Goal: Information Seeking & Learning: Stay updated

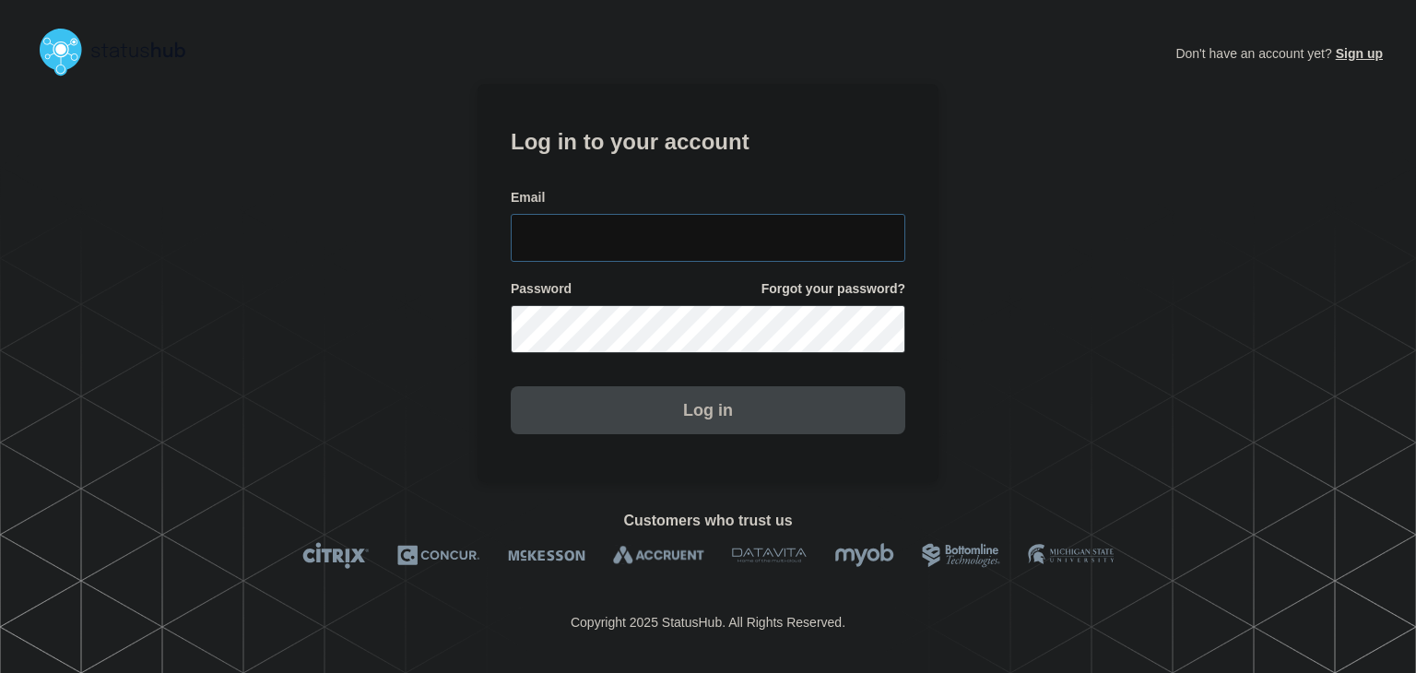
type input "[PERSON_NAME][EMAIL_ADDRESS][PERSON_NAME][DOMAIN_NAME]"
click at [641, 425] on button "Log in" at bounding box center [708, 410] width 394 height 48
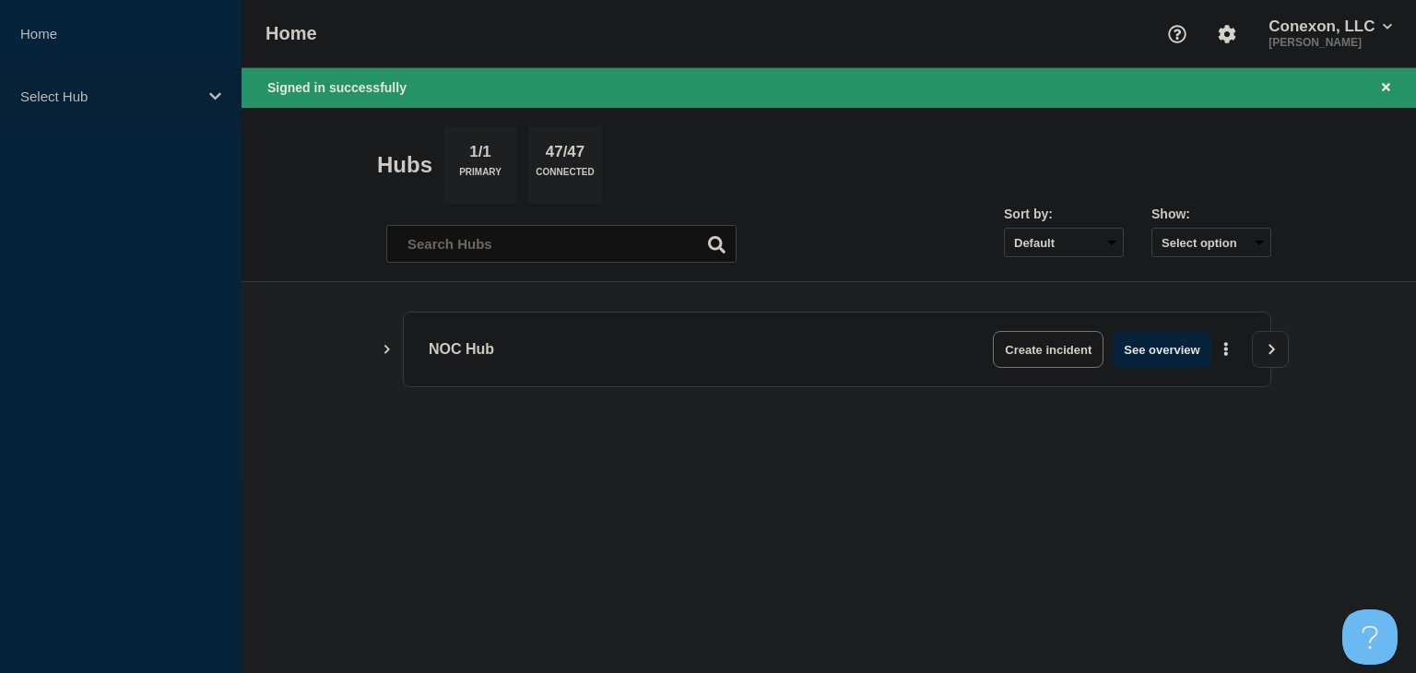
click at [100, 100] on p "Select Hub" at bounding box center [108, 96] width 177 height 16
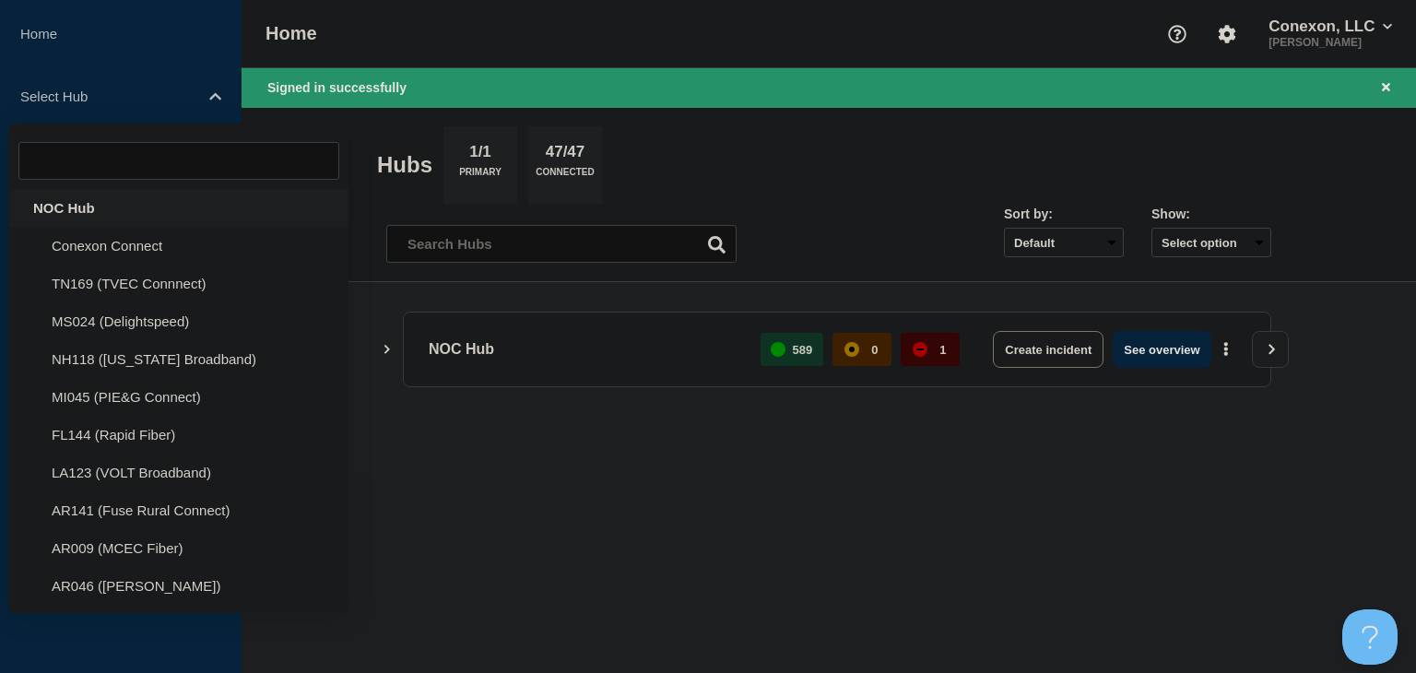
click at [49, 202] on div "NOC Hub" at bounding box center [178, 208] width 339 height 38
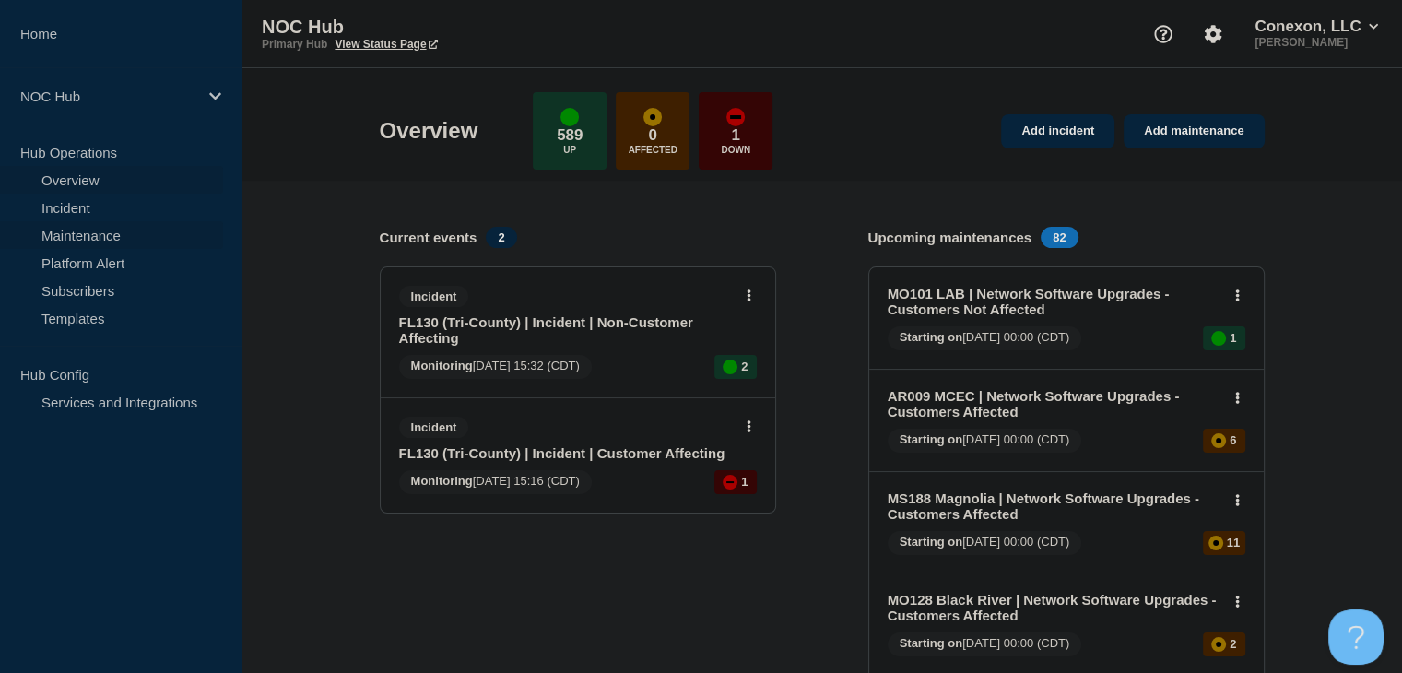
click at [101, 229] on link "Maintenance" at bounding box center [111, 235] width 223 height 28
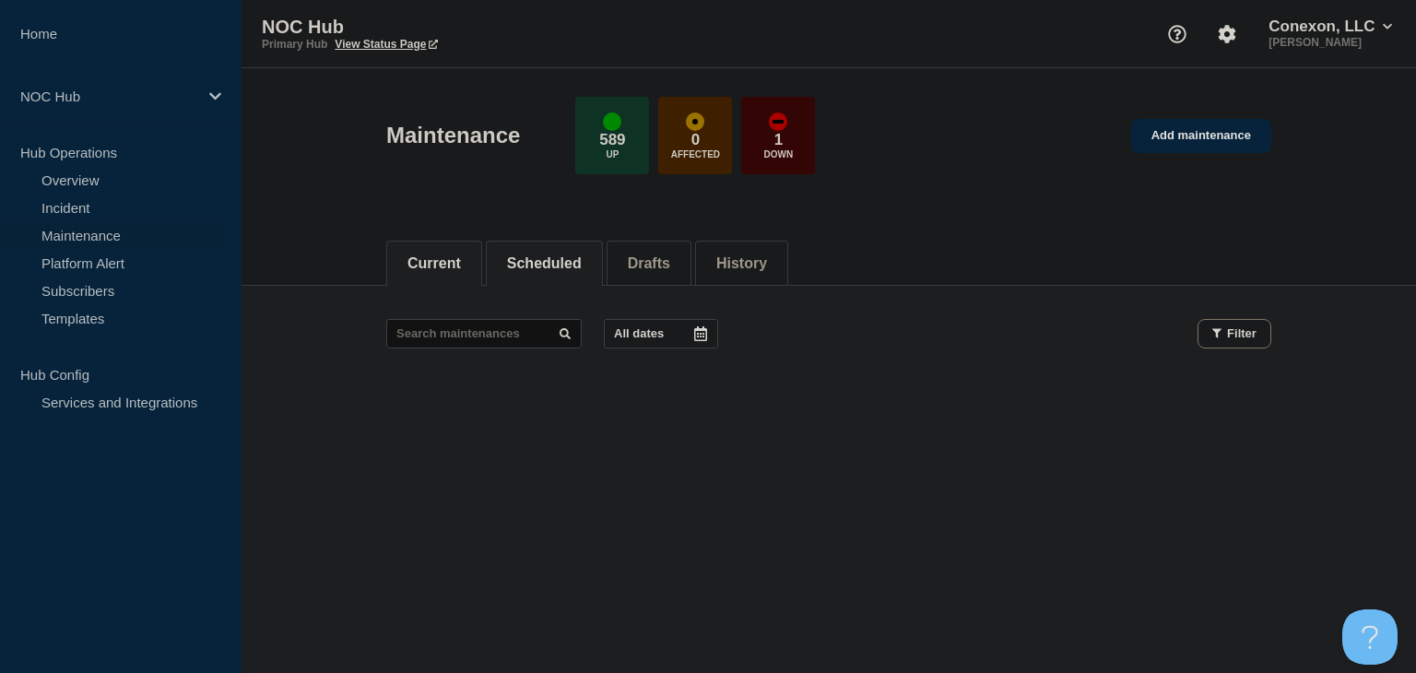
click at [572, 266] on button "Scheduled" at bounding box center [544, 263] width 75 height 17
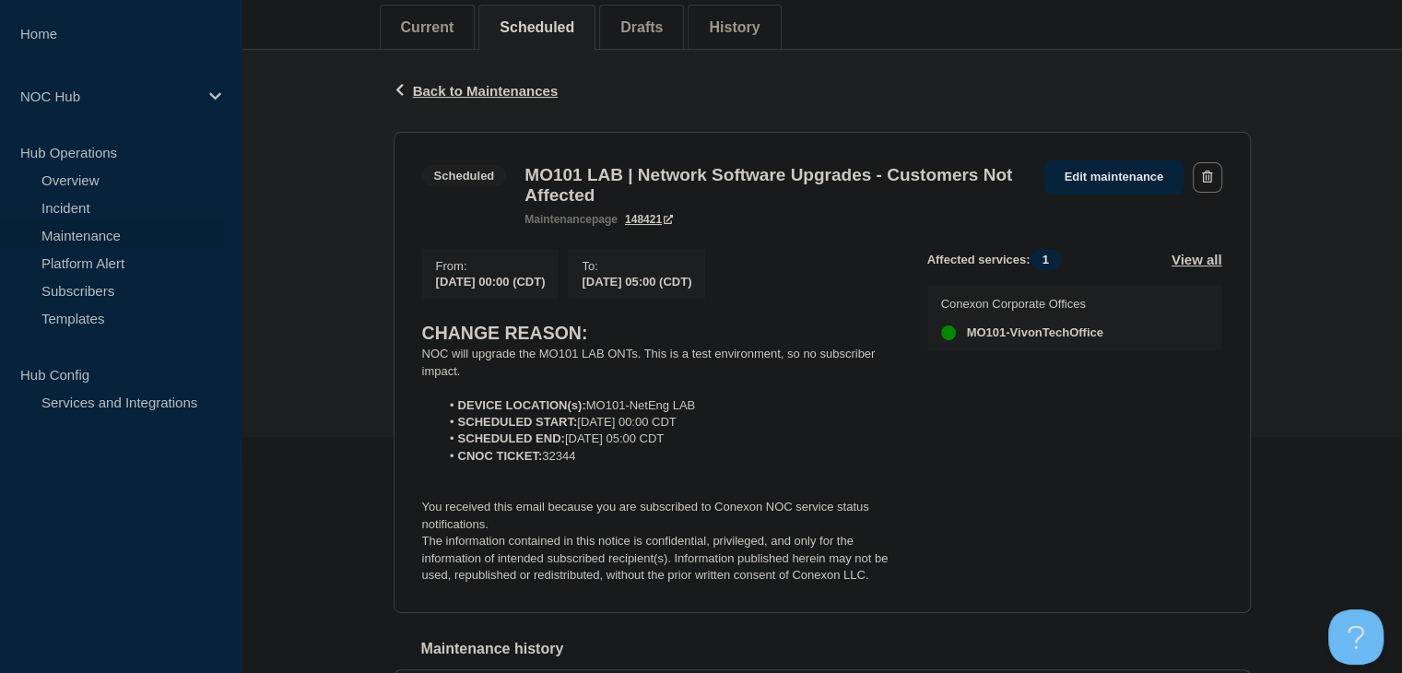
scroll to position [276, 0]
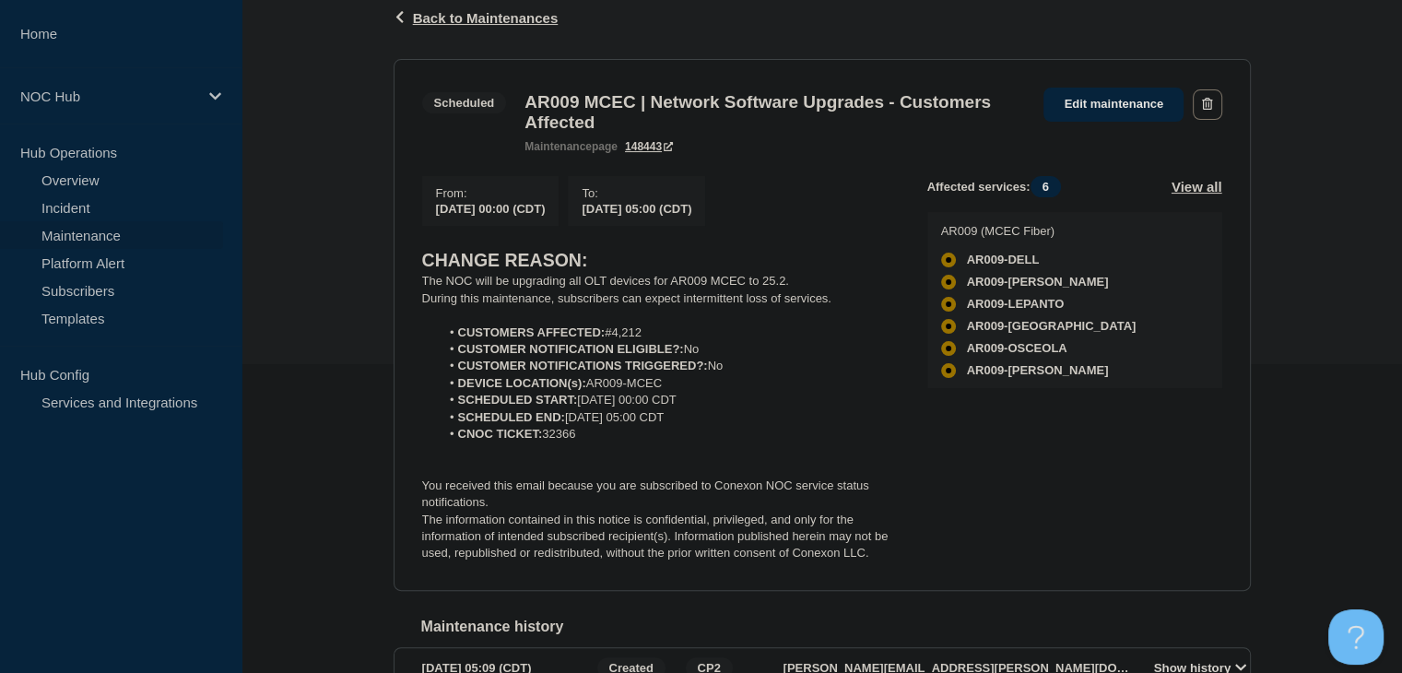
scroll to position [276, 0]
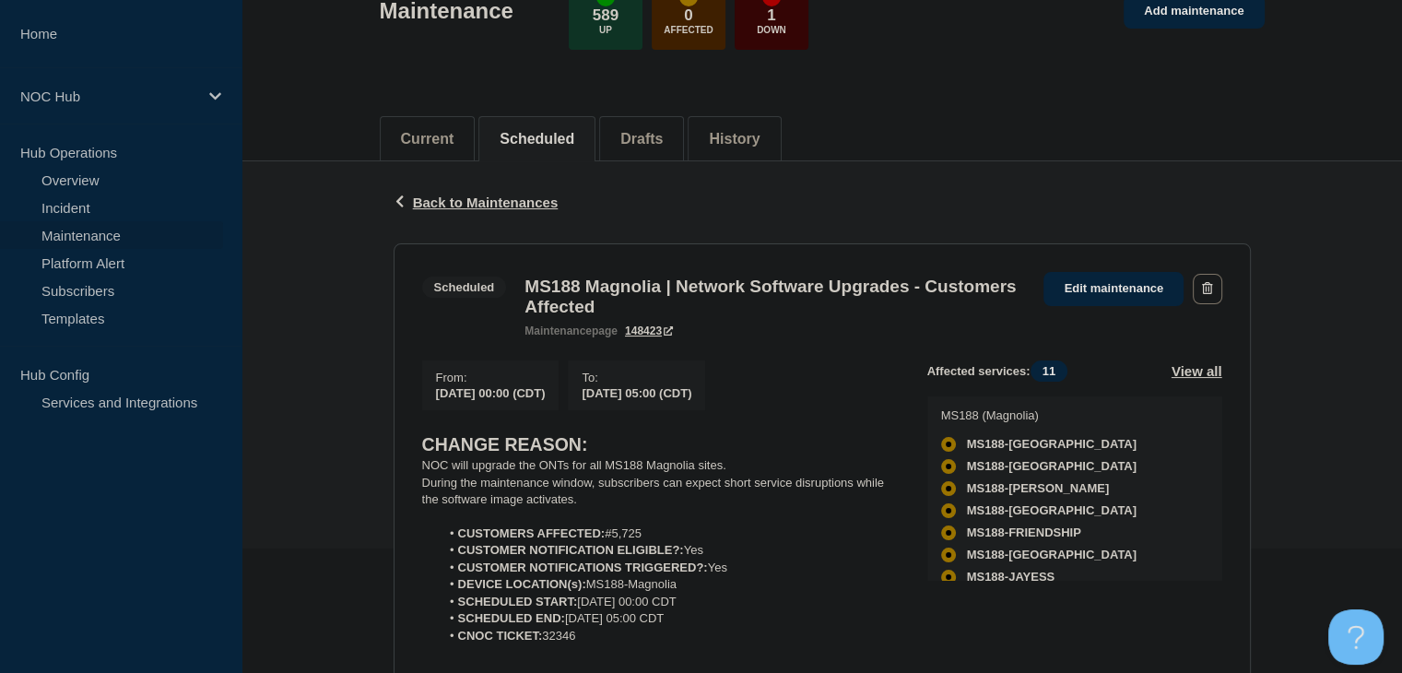
scroll to position [276, 0]
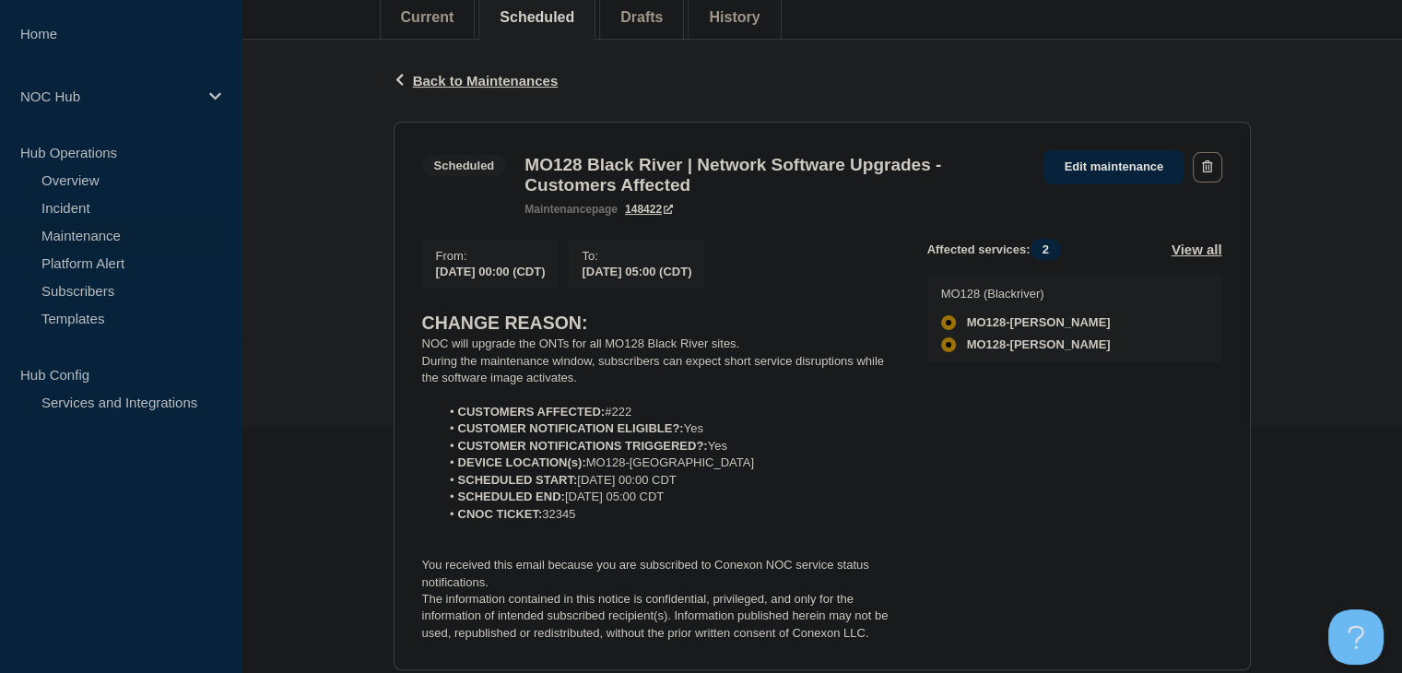
scroll to position [276, 0]
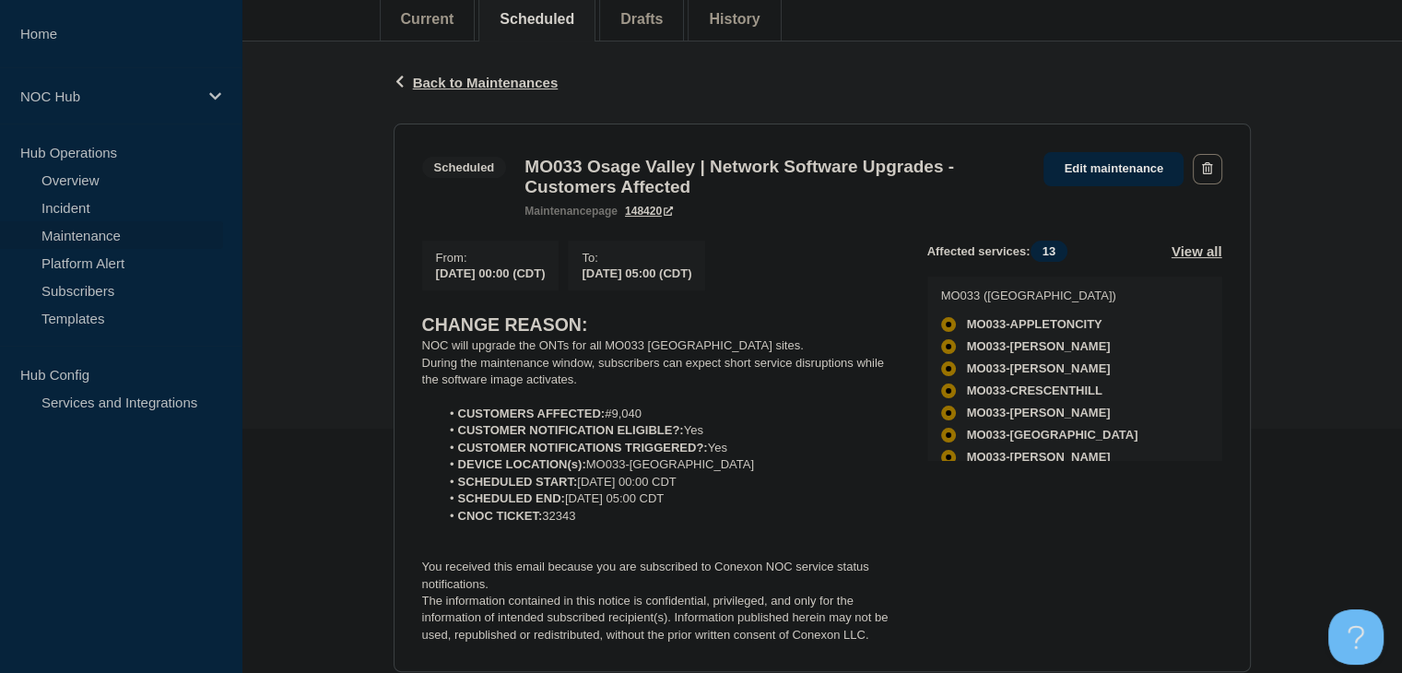
scroll to position [276, 0]
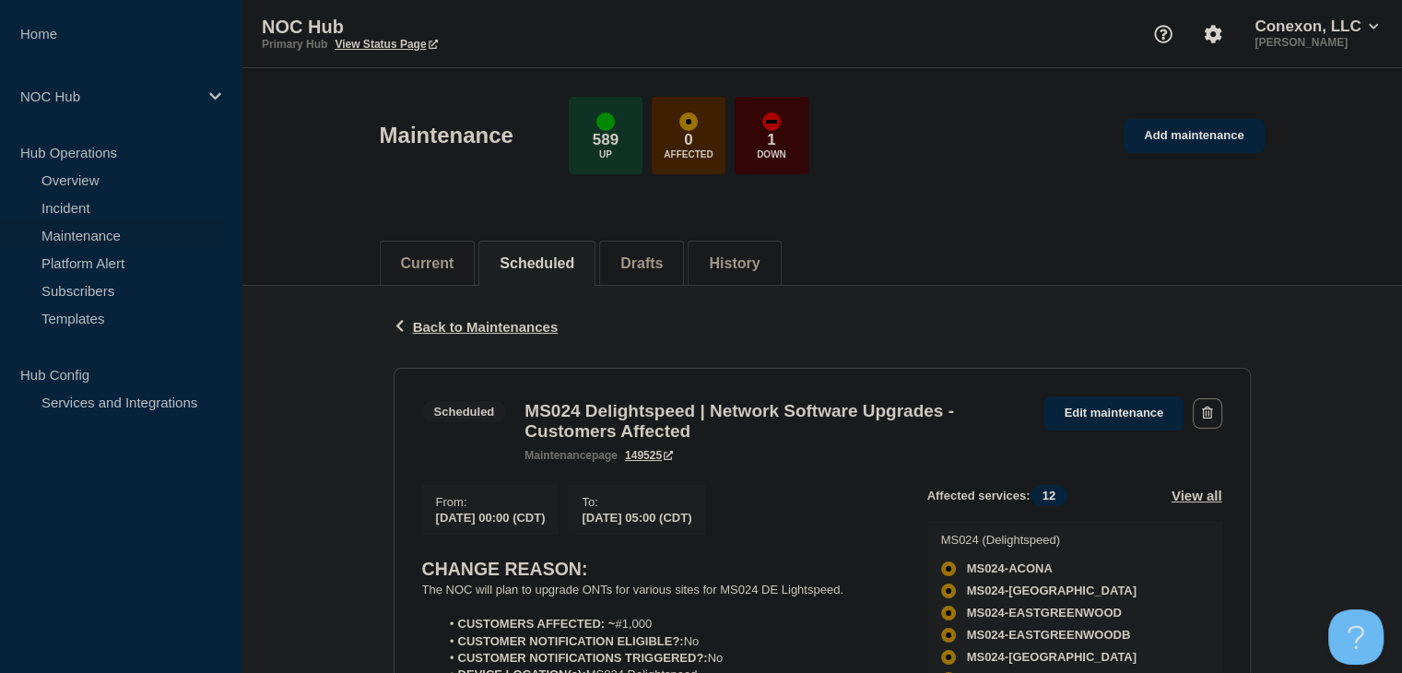
scroll to position [276, 0]
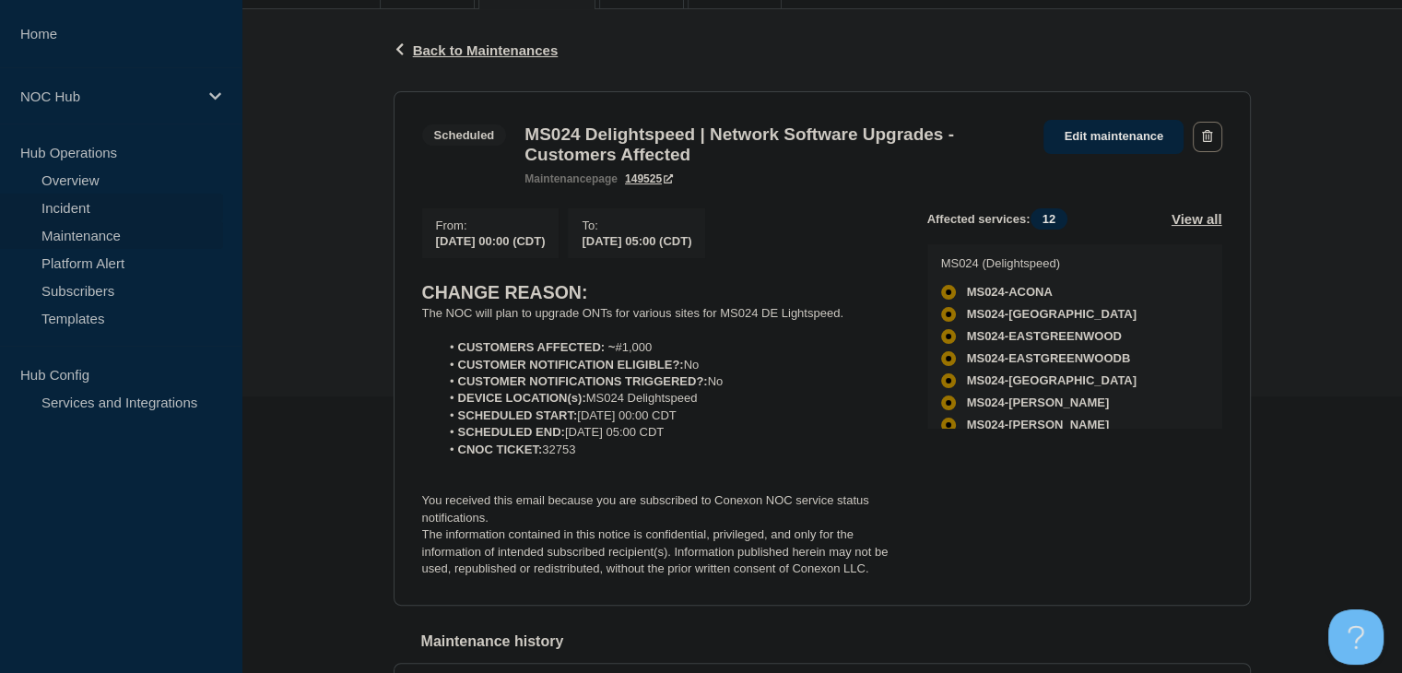
click at [133, 209] on link "Incident" at bounding box center [111, 208] width 223 height 28
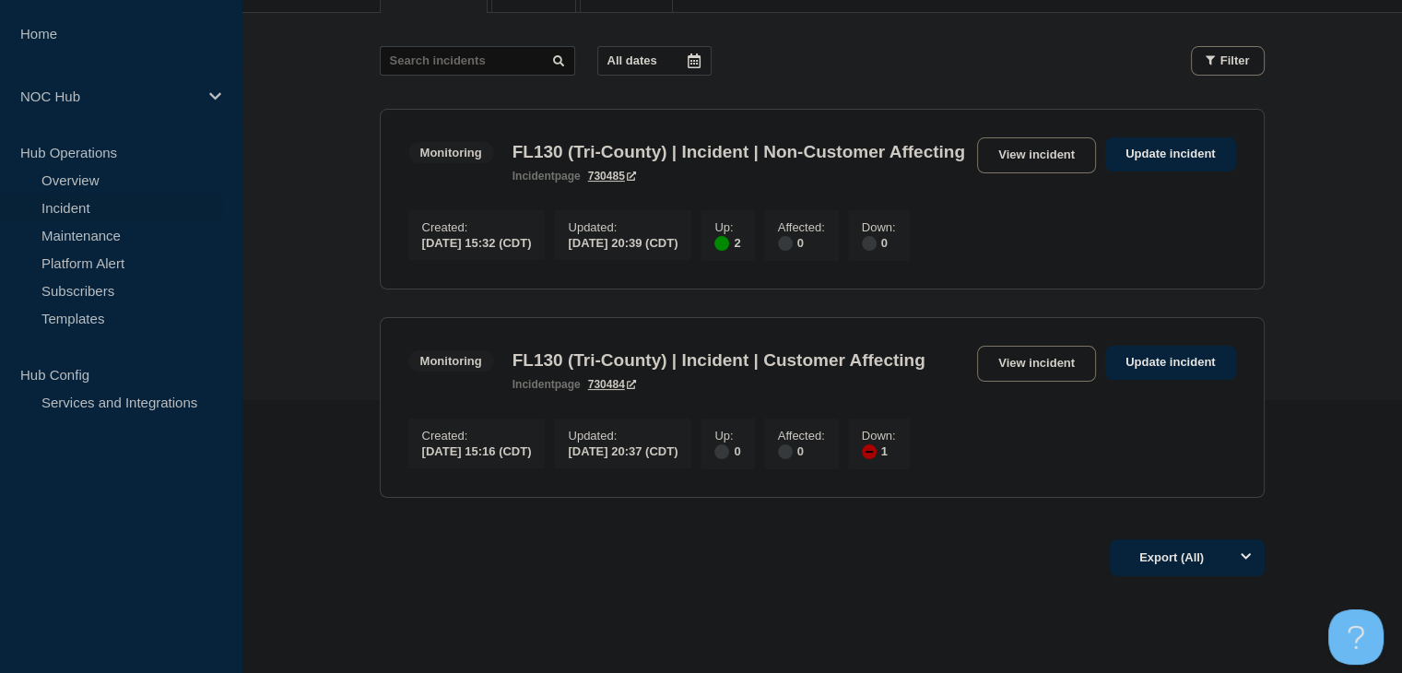
scroll to position [276, 0]
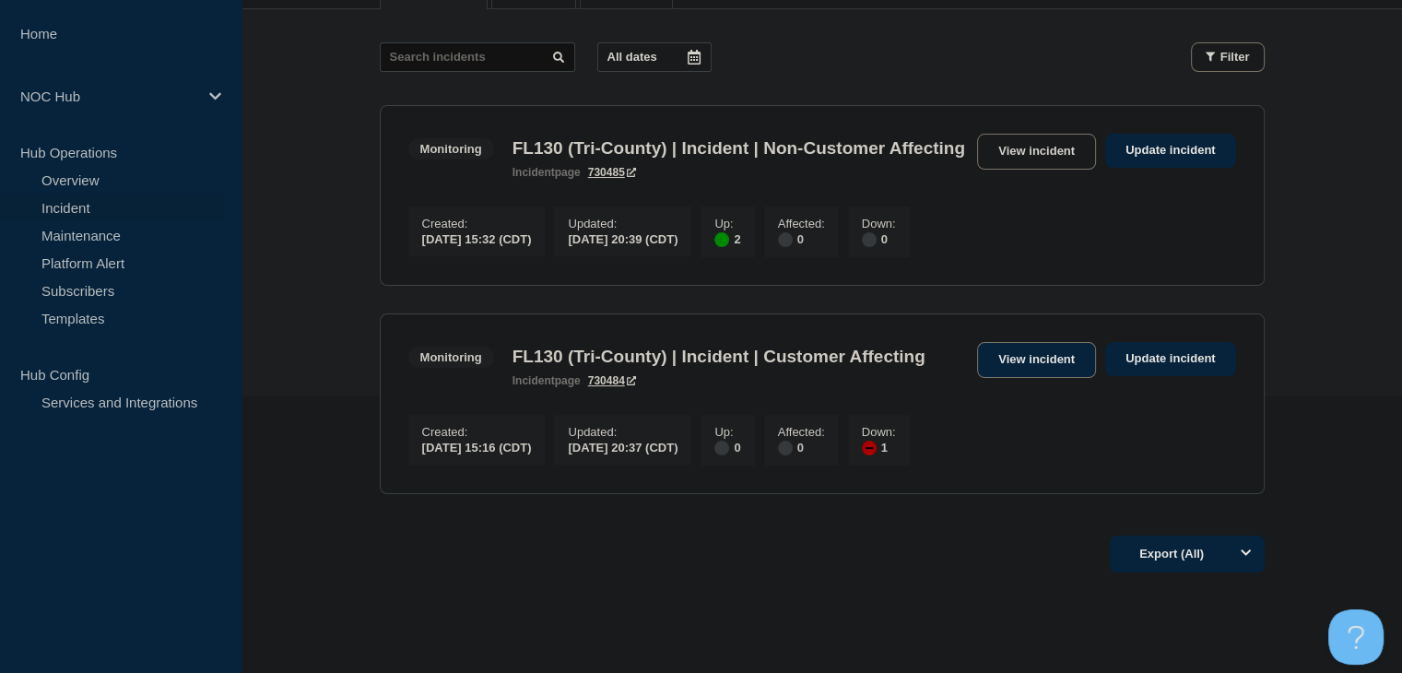
click at [1026, 378] on link "View incident" at bounding box center [1036, 360] width 119 height 36
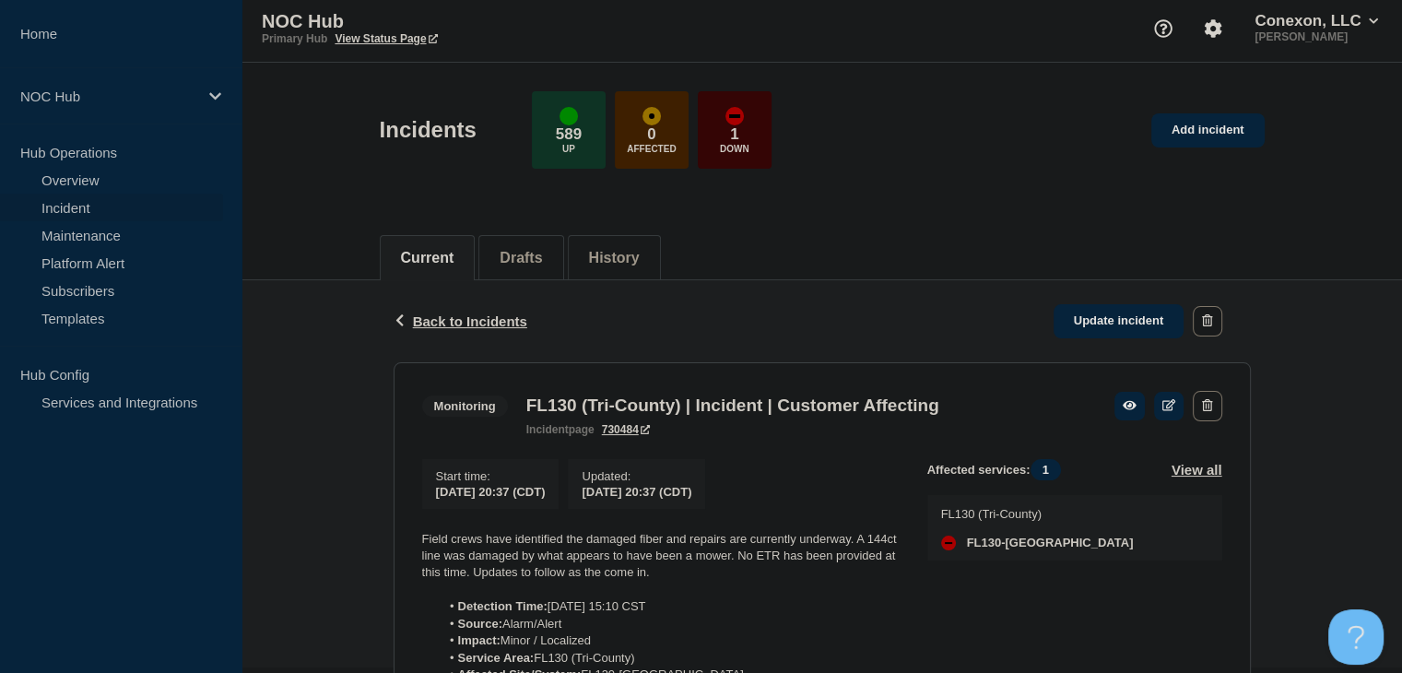
scroll to position [184, 0]
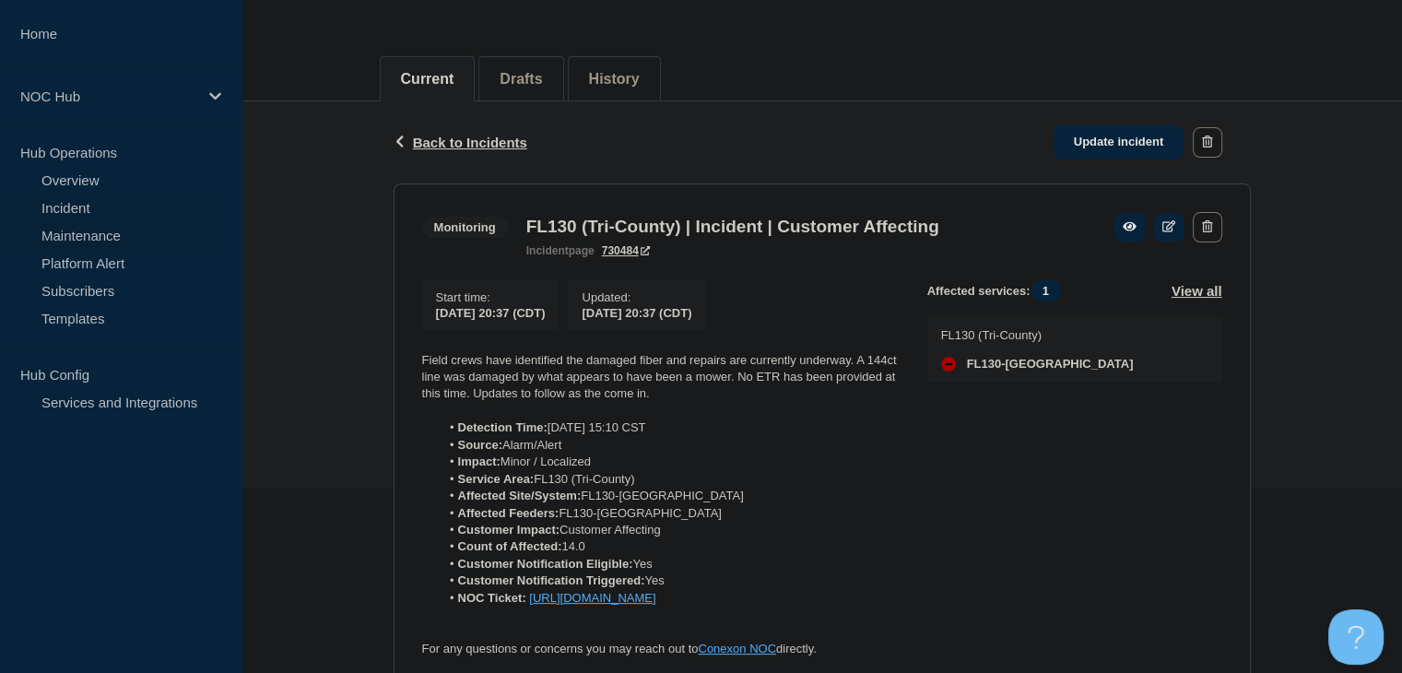
click at [103, 238] on link "Maintenance" at bounding box center [111, 235] width 223 height 28
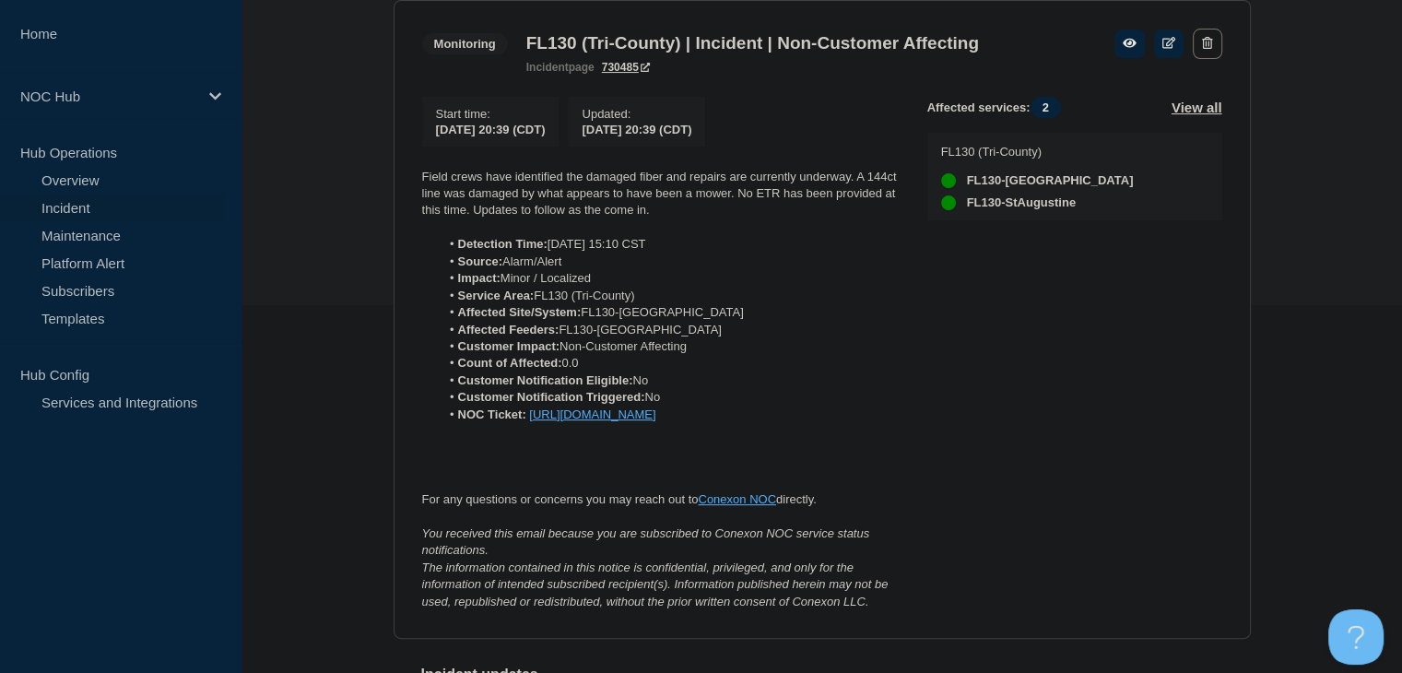
scroll to position [369, 0]
